Goal: Task Accomplishment & Management: Manage account settings

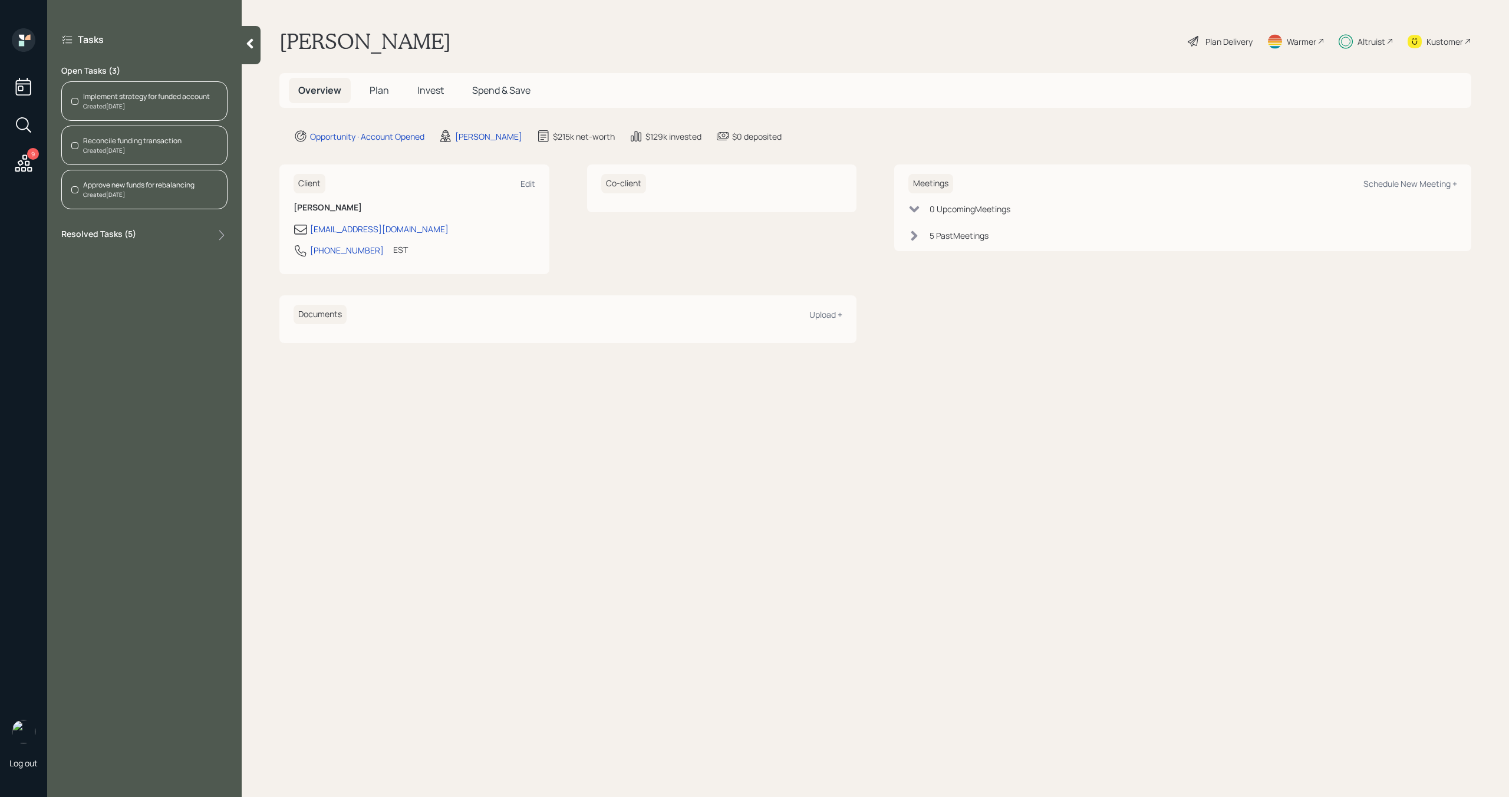
click at [433, 87] on span "Invest" at bounding box center [430, 90] width 27 height 13
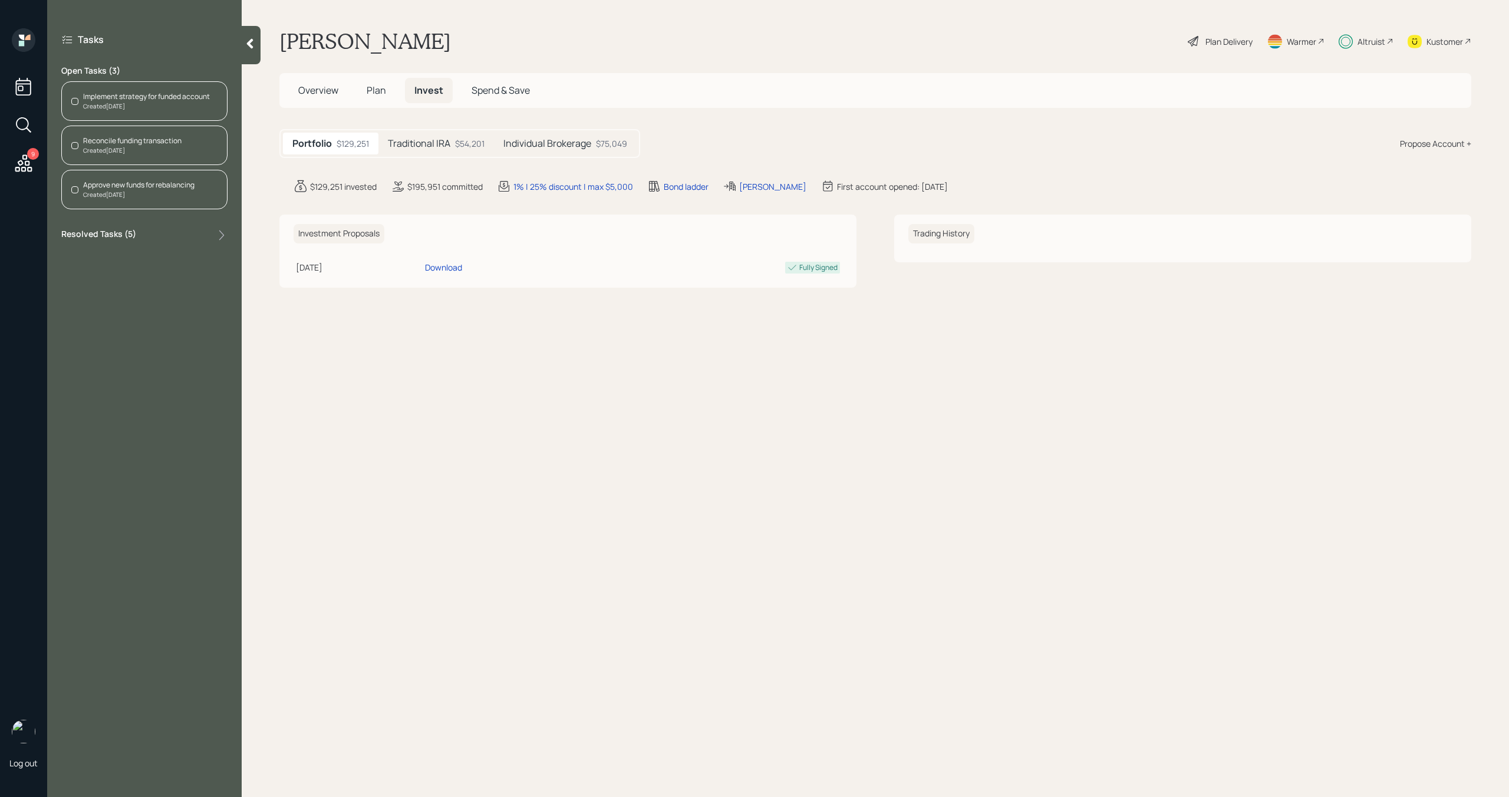
click at [434, 151] on div "Traditional IRA $54,201" at bounding box center [436, 144] width 116 height 22
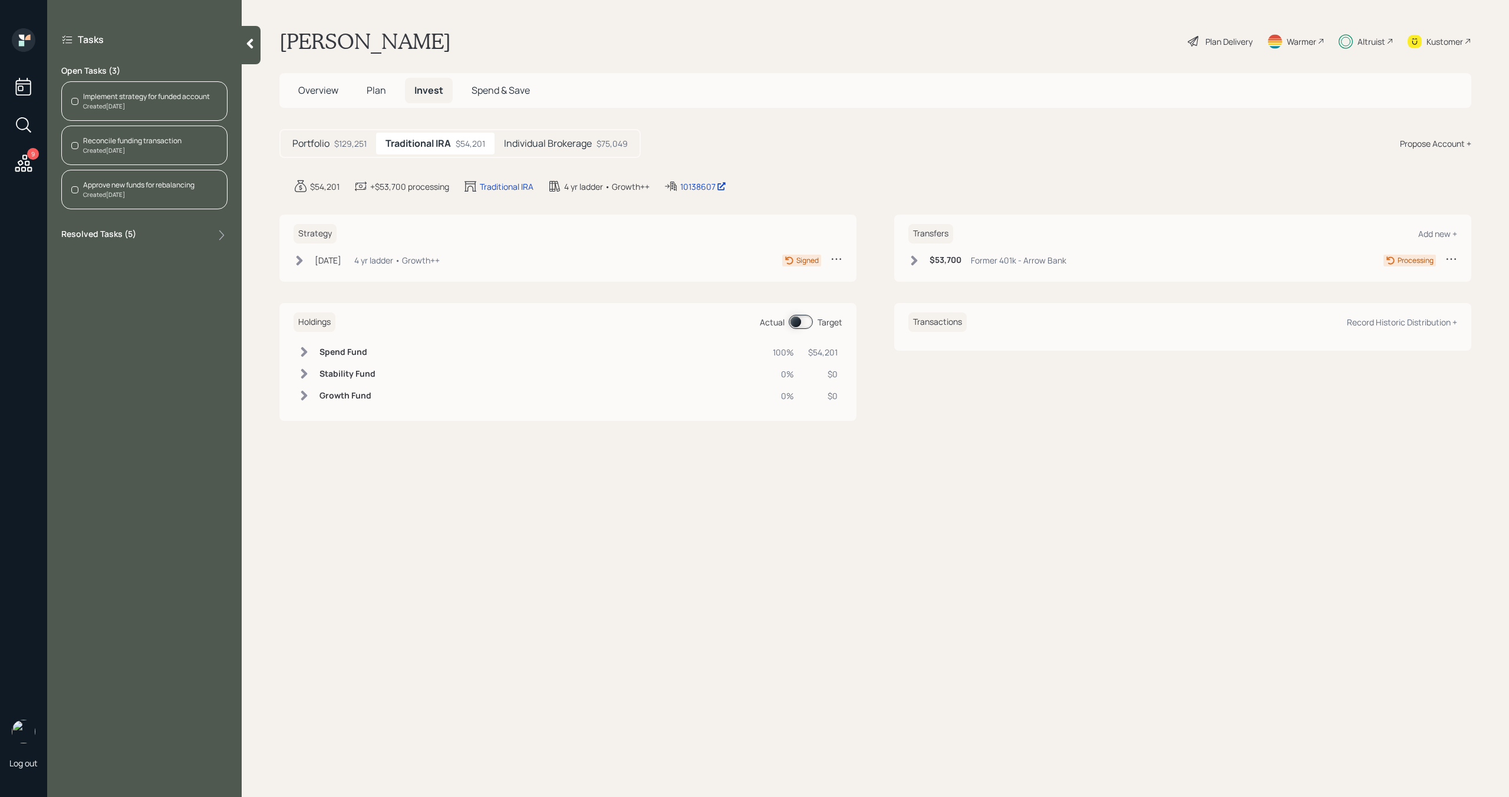
click at [185, 97] on div "Implement strategy for funded account" at bounding box center [146, 96] width 127 height 11
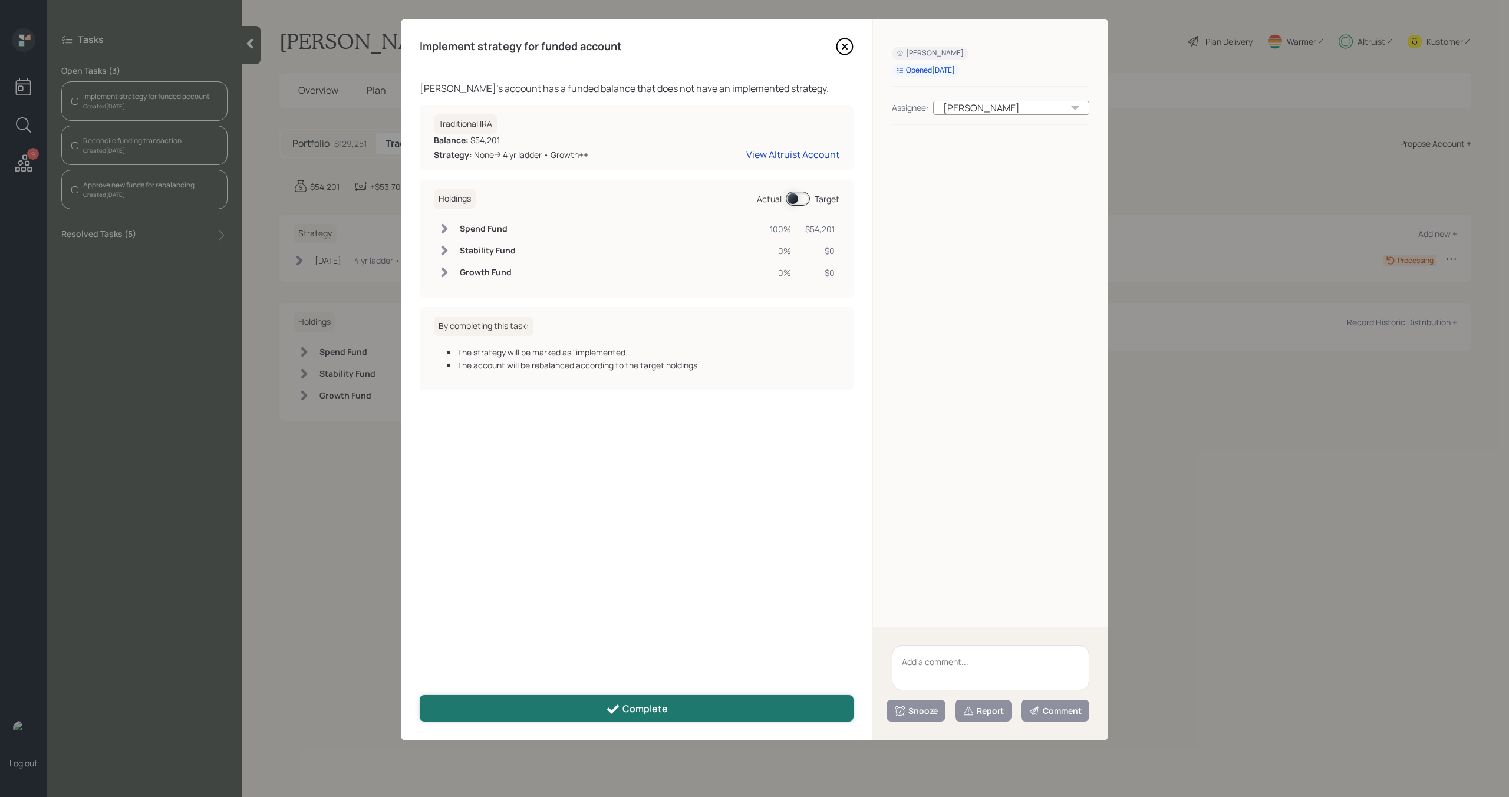
click at [563, 715] on button "Complete" at bounding box center [637, 708] width 434 height 27
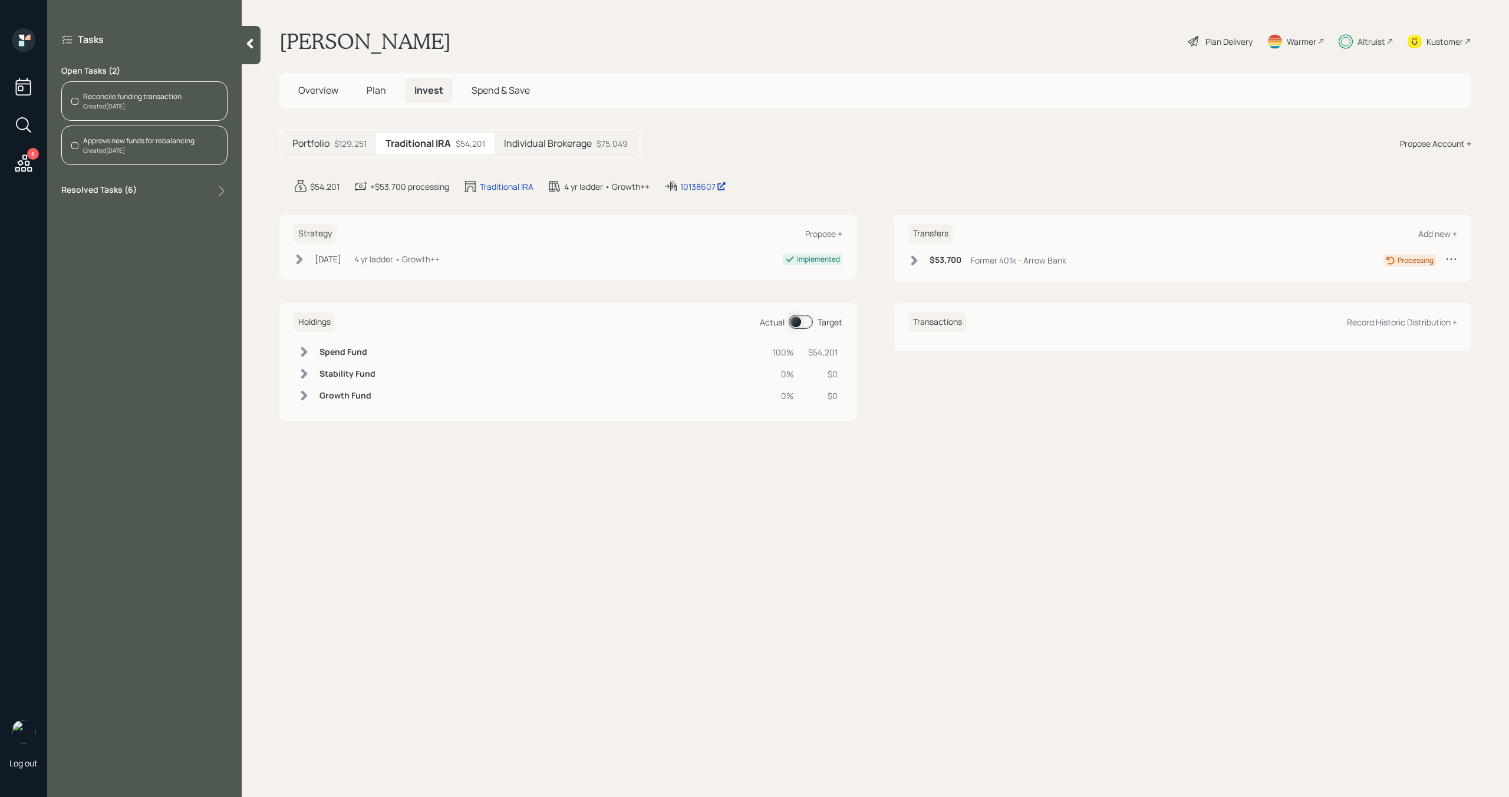
click at [196, 99] on div "Reconcile funding transaction Created Today" at bounding box center [144, 100] width 166 height 39
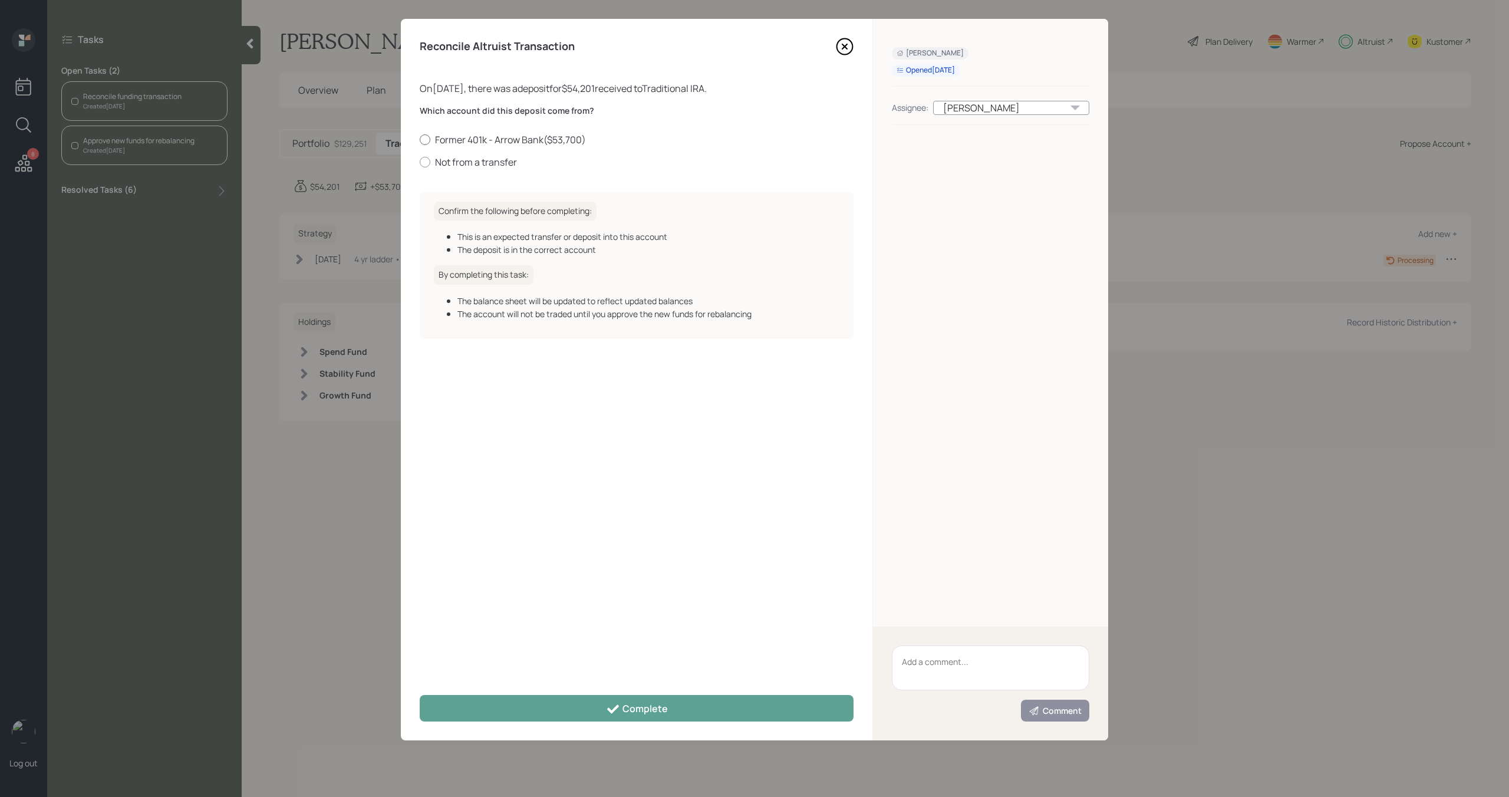
click at [490, 142] on label "Former 401k - Arrow Bank ( $53,700 )" at bounding box center [637, 139] width 434 height 13
click at [420, 140] on input "Former 401k - Arrow Bank ( $53,700 )" at bounding box center [419, 139] width 1 height 1
radio input "true"
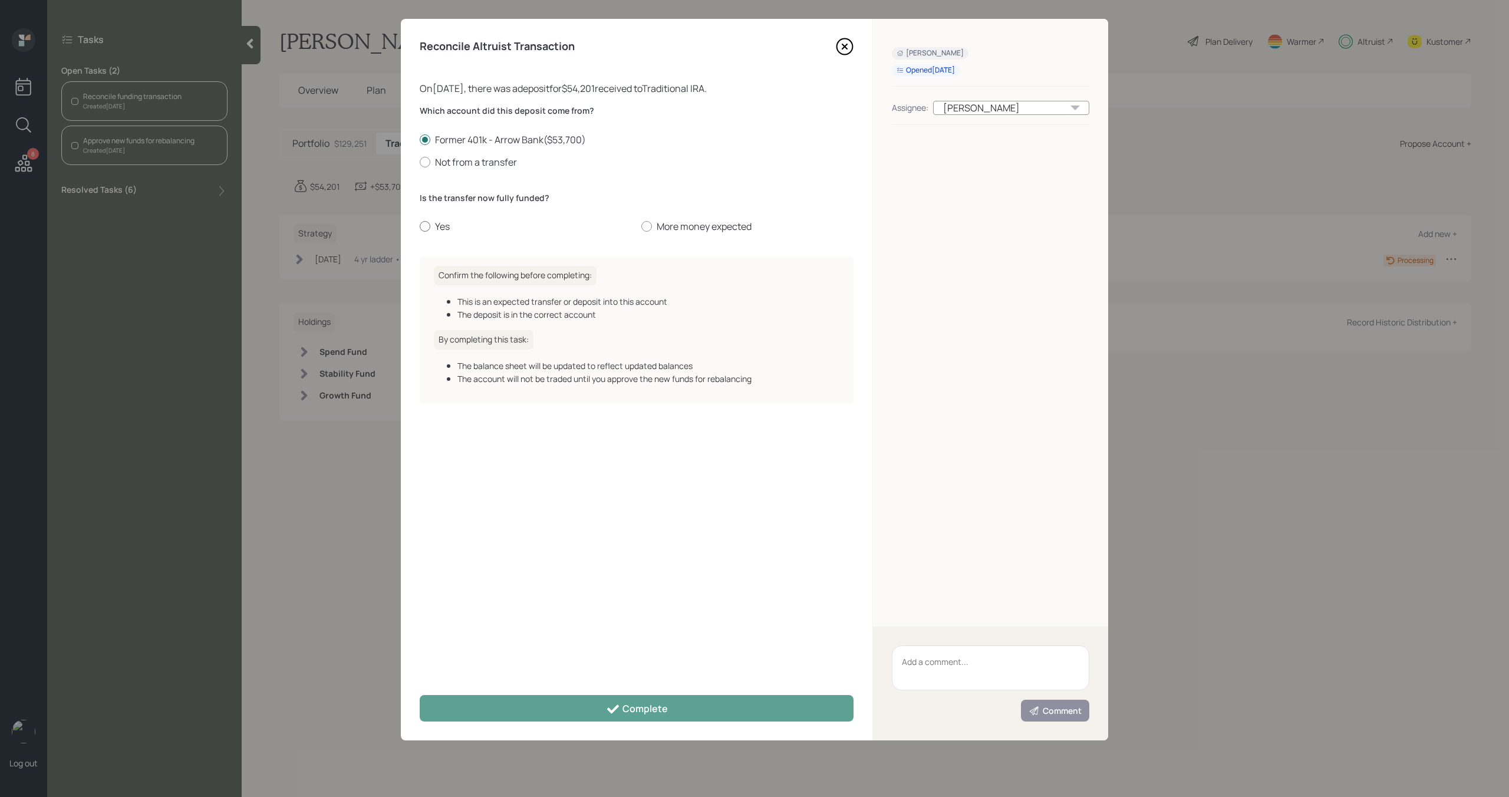
click at [437, 229] on label "Yes" at bounding box center [526, 226] width 212 height 13
click at [420, 227] on input "Yes" at bounding box center [419, 226] width 1 height 1
radio input "true"
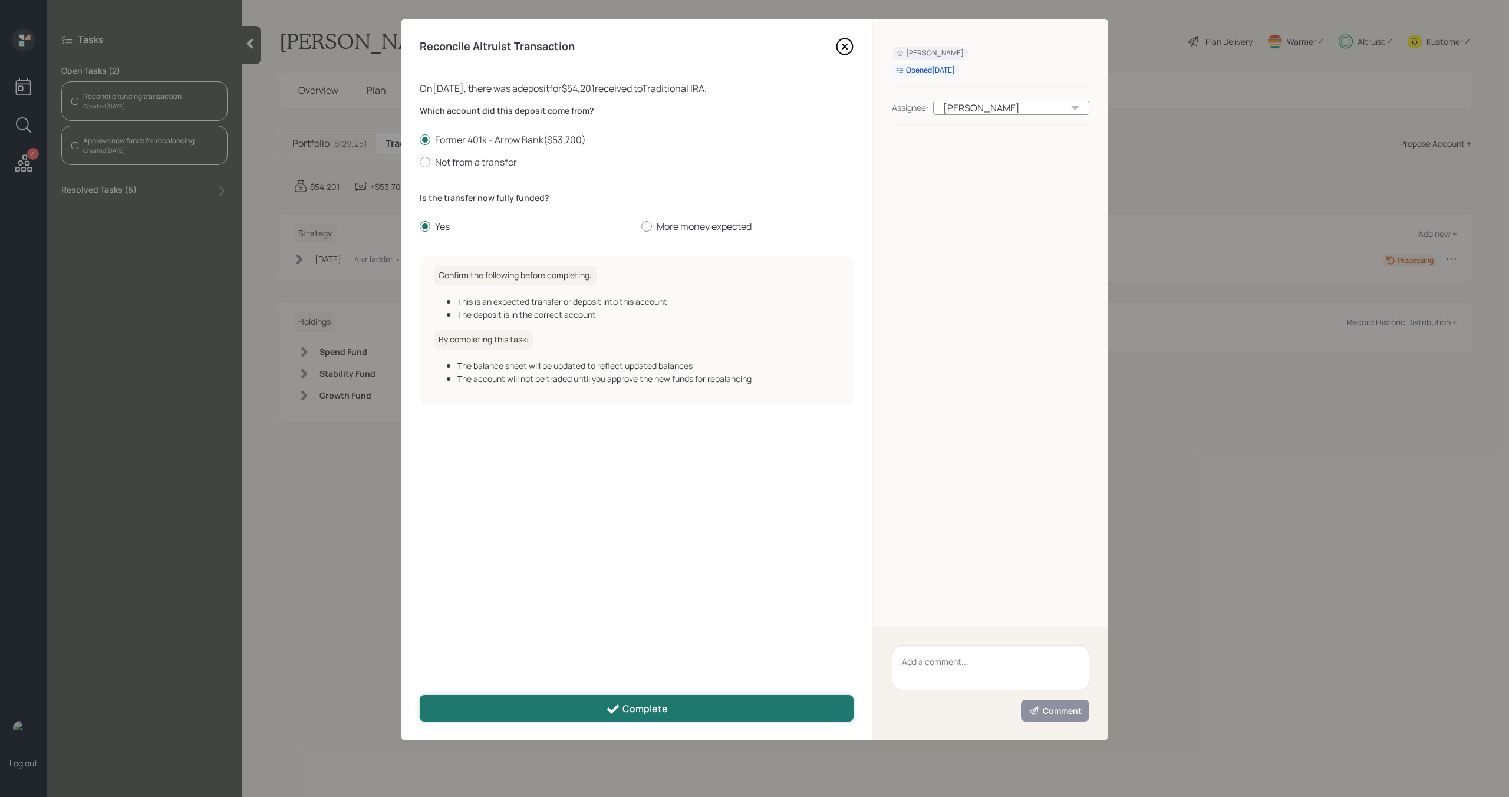
click at [574, 712] on button "Complete" at bounding box center [637, 708] width 434 height 27
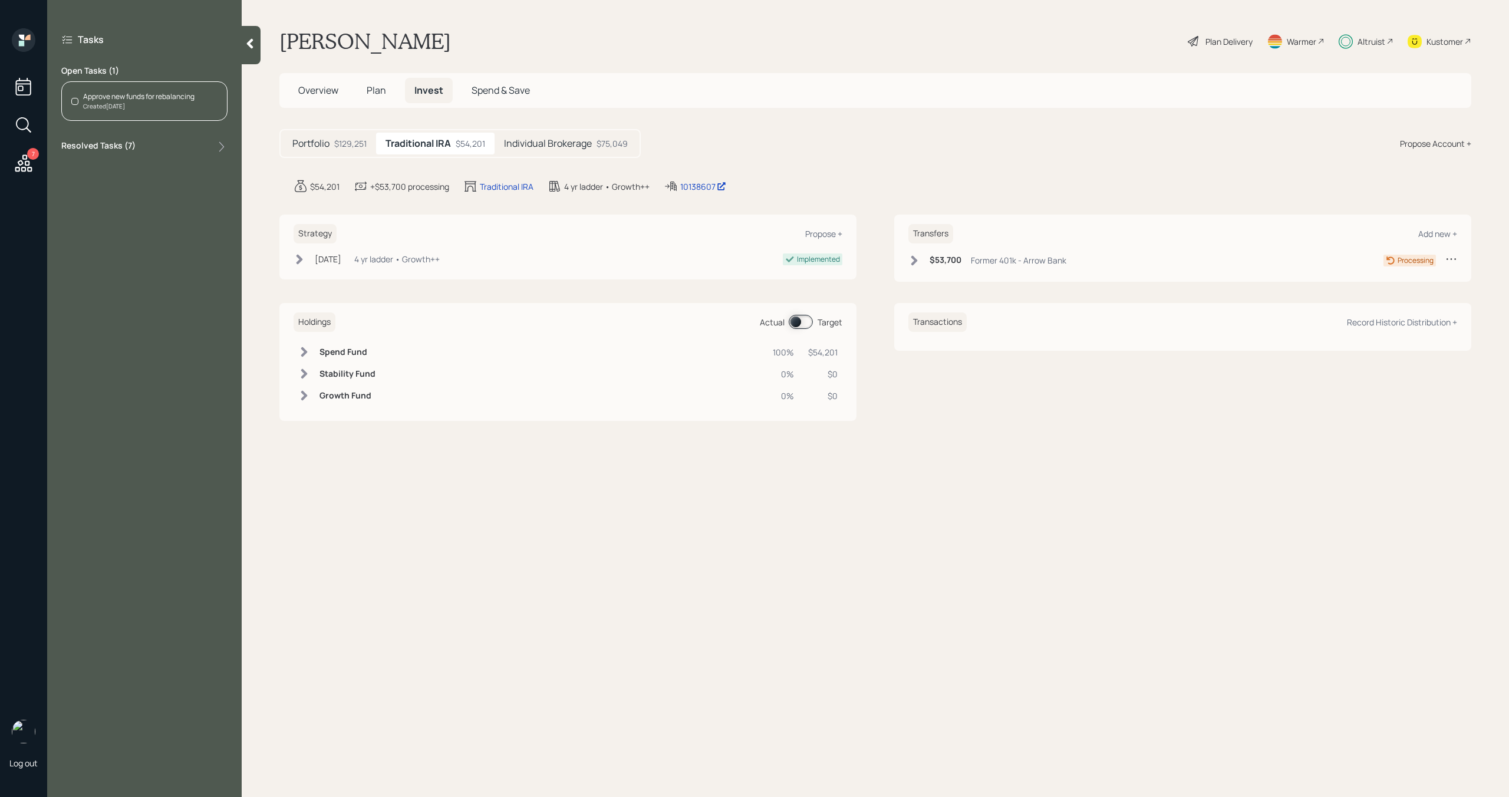
click at [156, 90] on div "Approve new funds for rebalancing Created Today" at bounding box center [144, 100] width 166 height 39
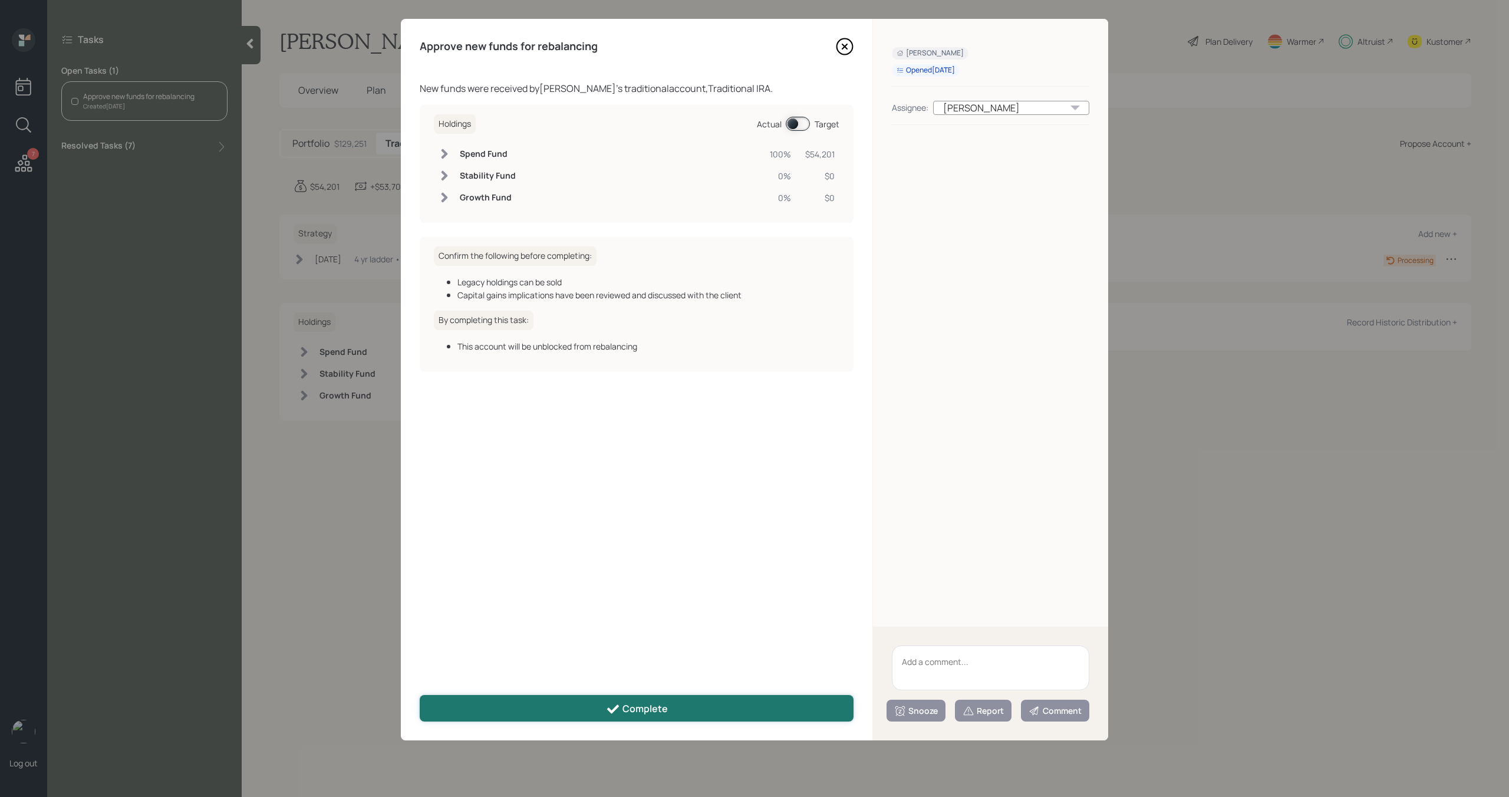
click at [657, 712] on div "Complete" at bounding box center [637, 709] width 62 height 14
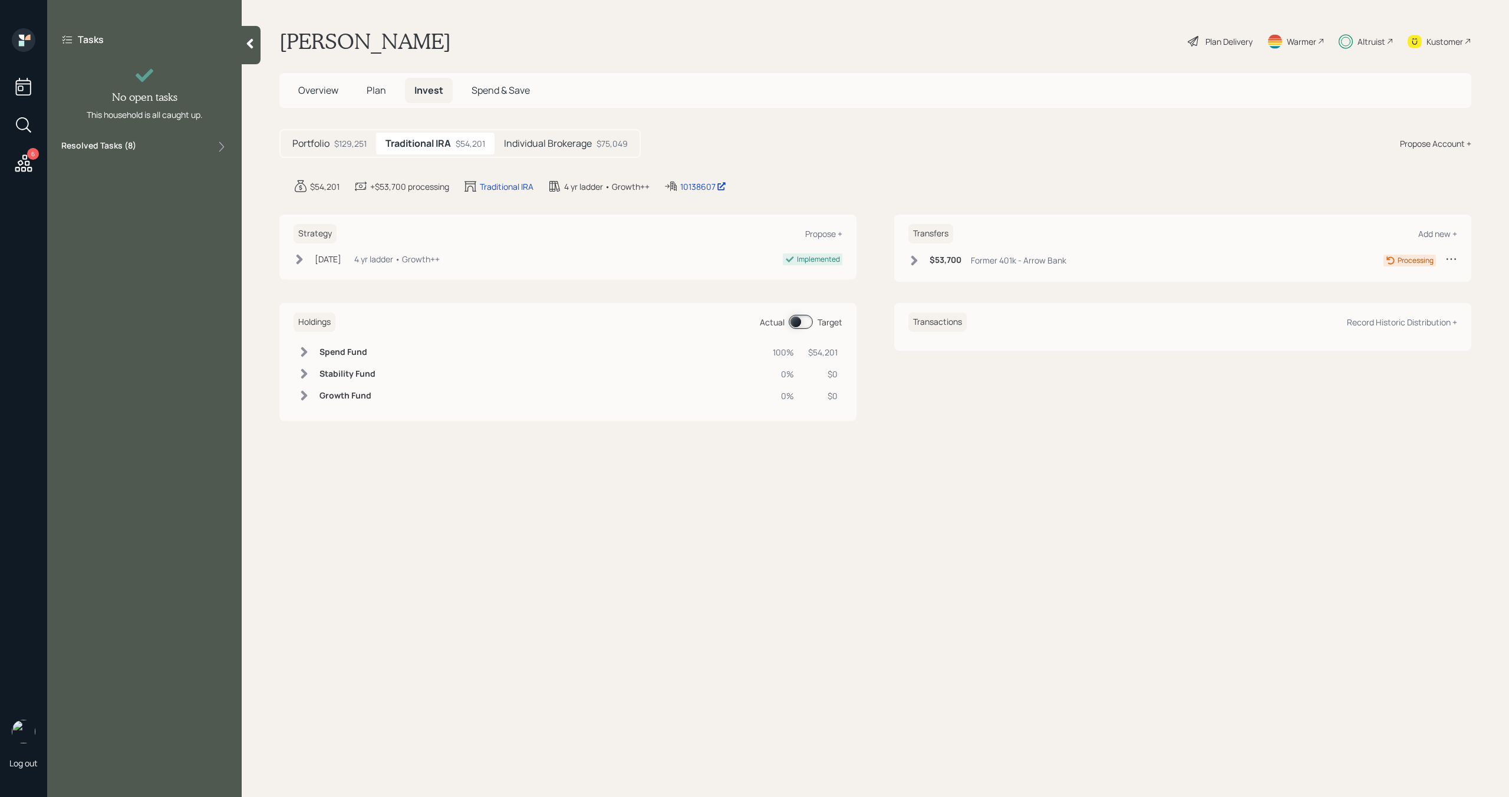
click at [30, 173] on div "6" at bounding box center [23, 165] width 21 height 24
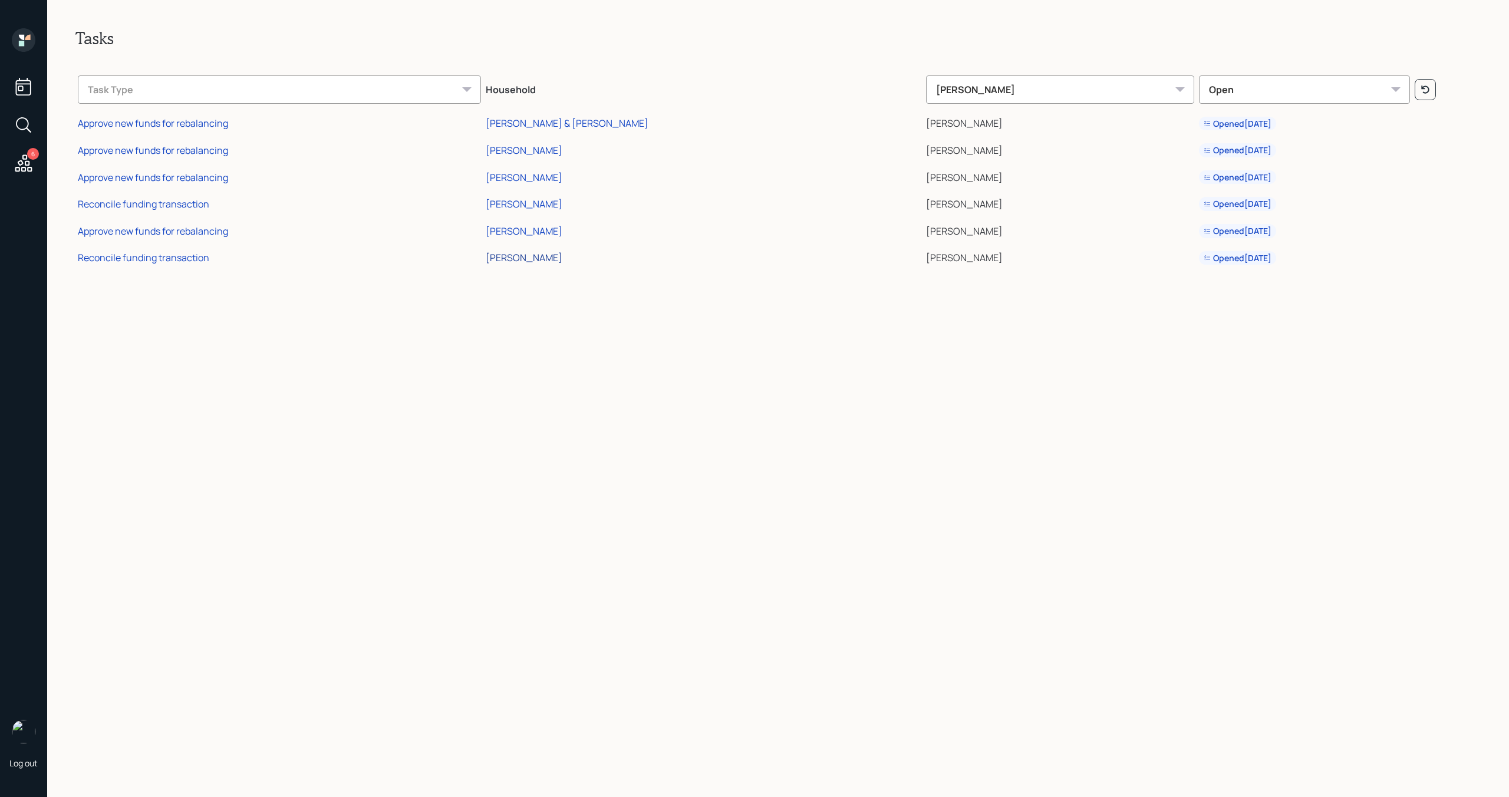
click at [558, 260] on div "[PERSON_NAME]" at bounding box center [524, 257] width 77 height 13
